Goal: Check status: Check status

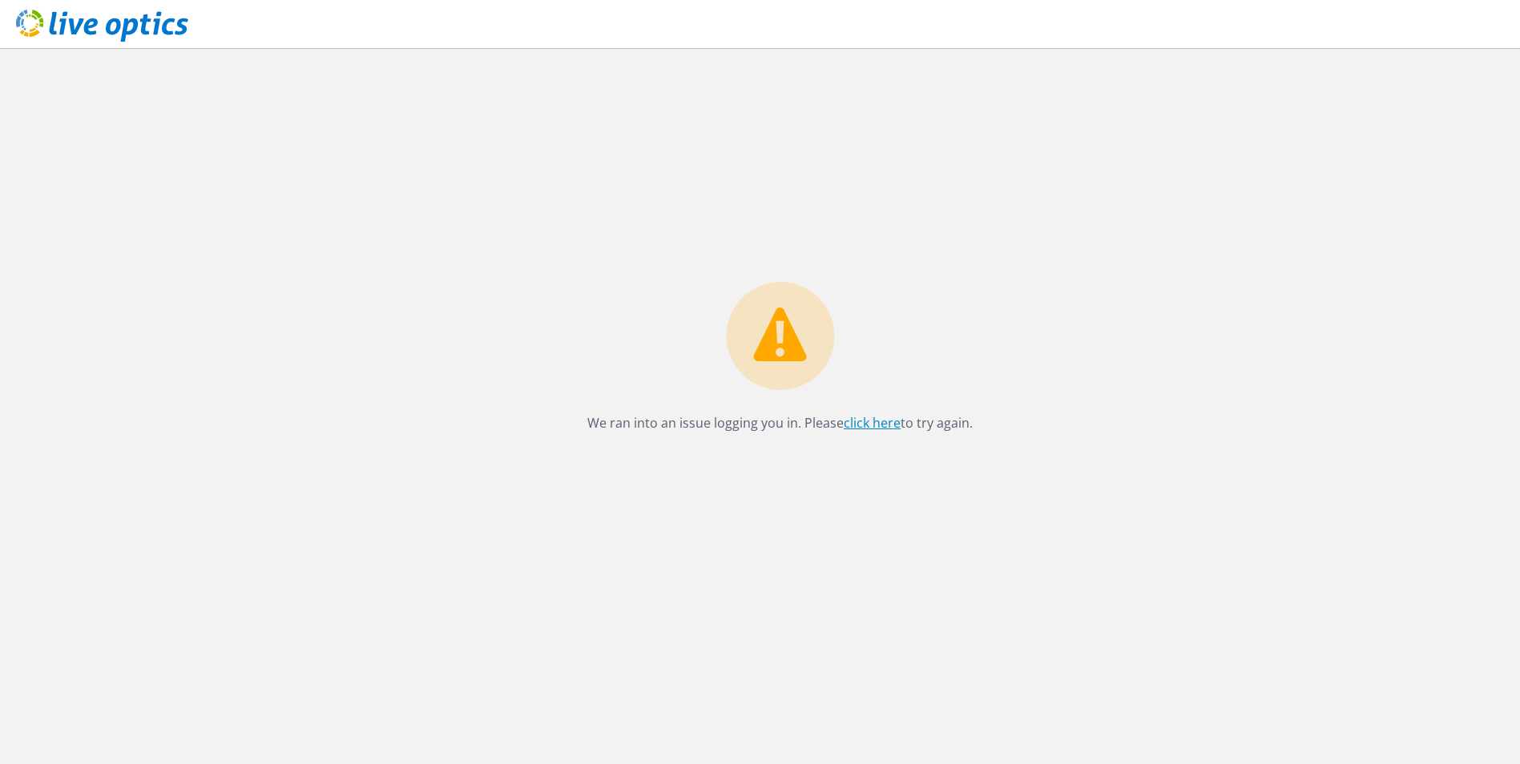
click at [872, 424] on link "click here" at bounding box center [872, 423] width 57 height 18
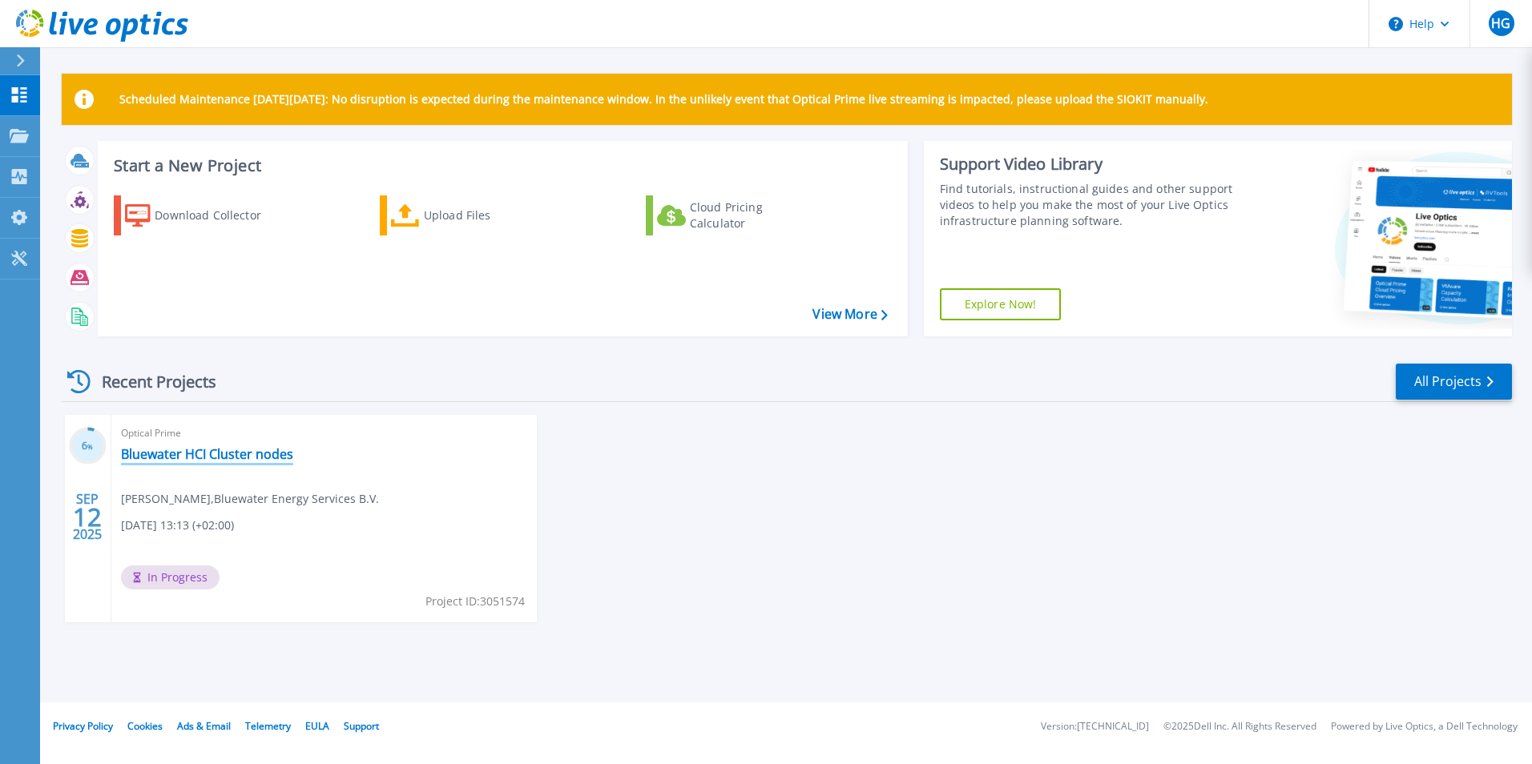
click at [219, 457] on link "Bluewater HCI Cluster nodes" at bounding box center [207, 454] width 172 height 16
